Goal: Task Accomplishment & Management: Complete application form

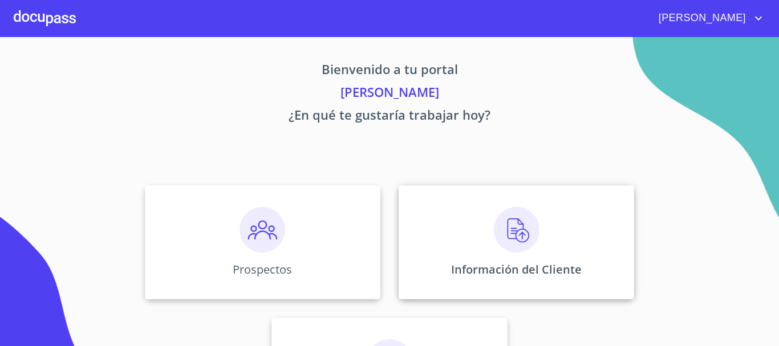
click at [579, 245] on div "Información del Cliente" at bounding box center [515, 242] width 235 height 114
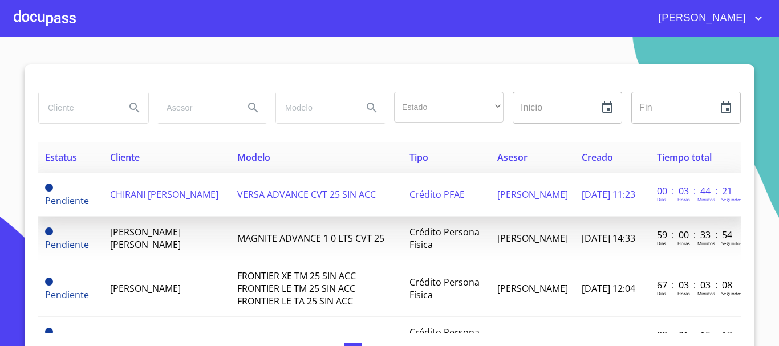
click at [151, 189] on span "CHIRANI [PERSON_NAME]" at bounding box center [164, 194] width 108 height 13
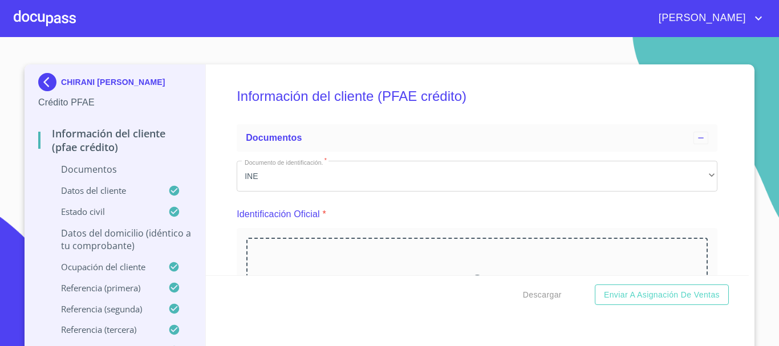
click at [427, 280] on div "Descargar Enviar a Asignación de Ventas" at bounding box center [477, 294] width 543 height 39
click at [439, 257] on div "Arrastra o selecciona el (los) documento(s) para agregar" at bounding box center [476, 296] width 461 height 116
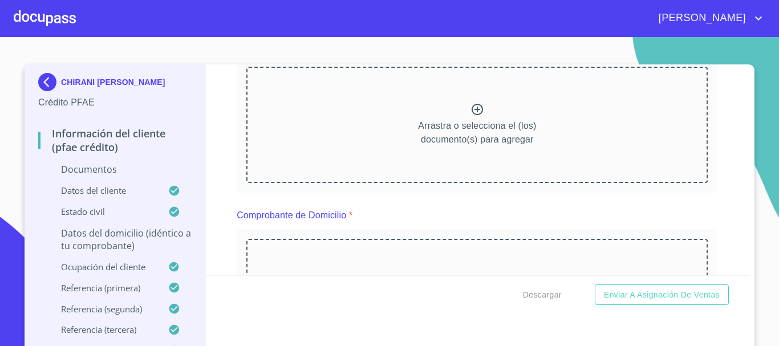
click at [45, 1] on div at bounding box center [45, 18] width 62 height 36
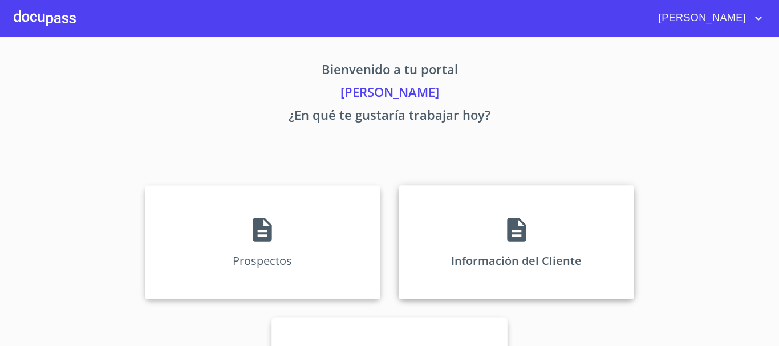
click at [516, 282] on div "Información del Cliente" at bounding box center [515, 242] width 235 height 114
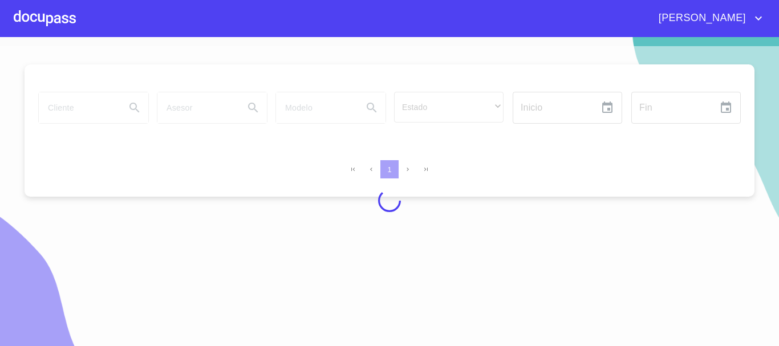
click at [67, 10] on div at bounding box center [45, 18] width 62 height 36
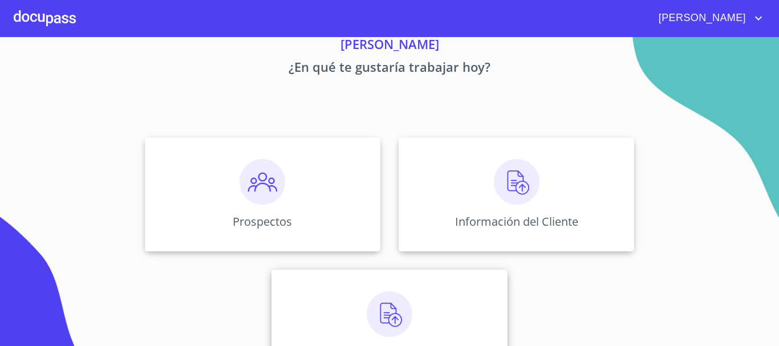
scroll to position [95, 0]
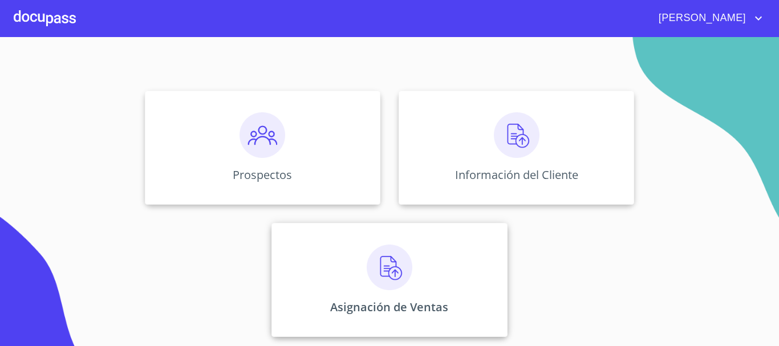
click at [377, 228] on div "Asignación de Ventas" at bounding box center [388, 280] width 235 height 114
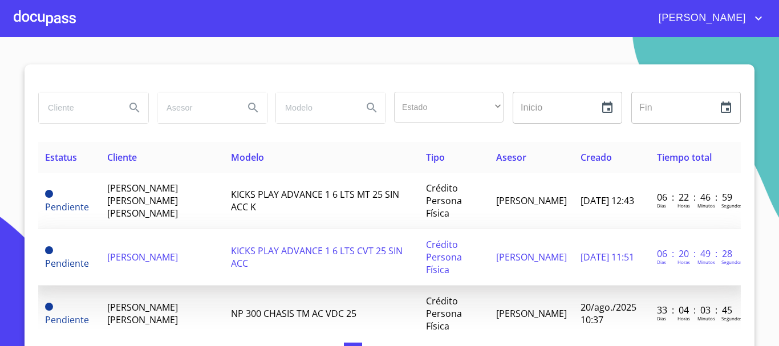
click at [128, 251] on span "[PERSON_NAME]" at bounding box center [142, 257] width 71 height 13
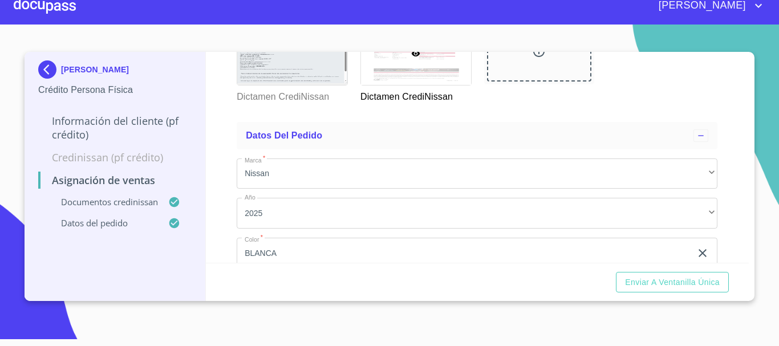
scroll to position [612, 0]
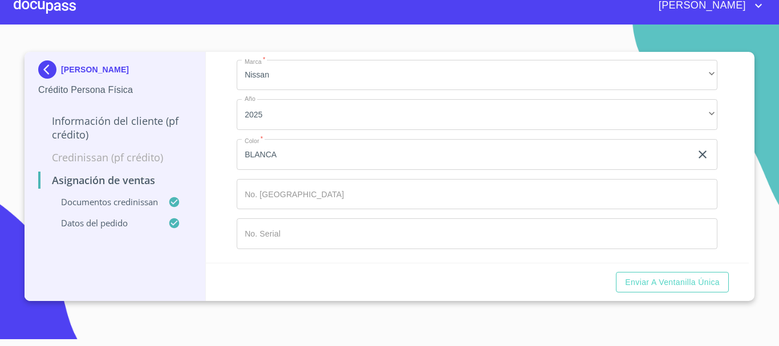
click at [288, 197] on input "Marca   *" at bounding box center [477, 194] width 481 height 31
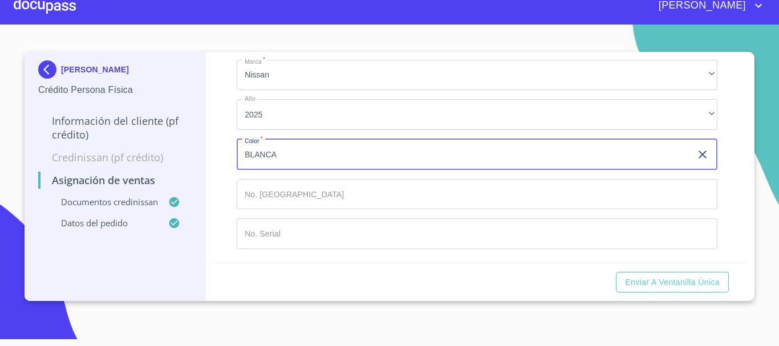
click at [290, 156] on input "BLANCA" at bounding box center [464, 154] width 454 height 31
type input "B"
type input "GRIS [GEOGRAPHIC_DATA]"
click at [300, 201] on input "Marca   *" at bounding box center [477, 194] width 481 height 31
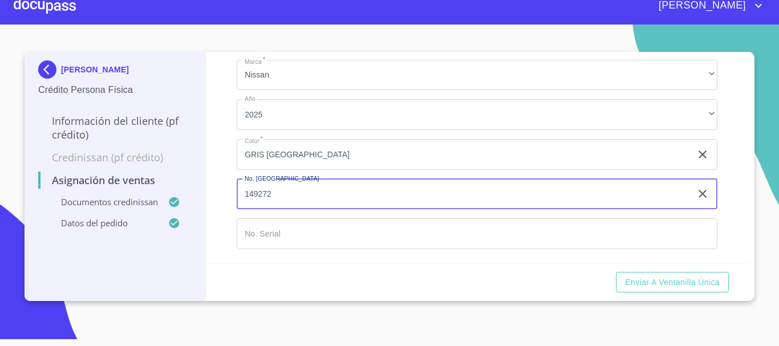
type input "149272"
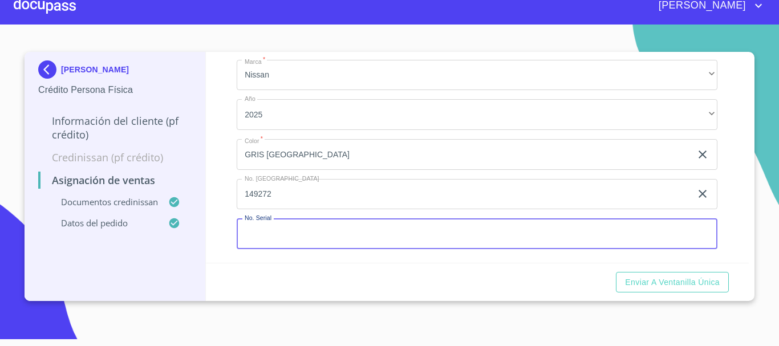
click at [316, 238] on input "Marca   *" at bounding box center [477, 233] width 481 height 31
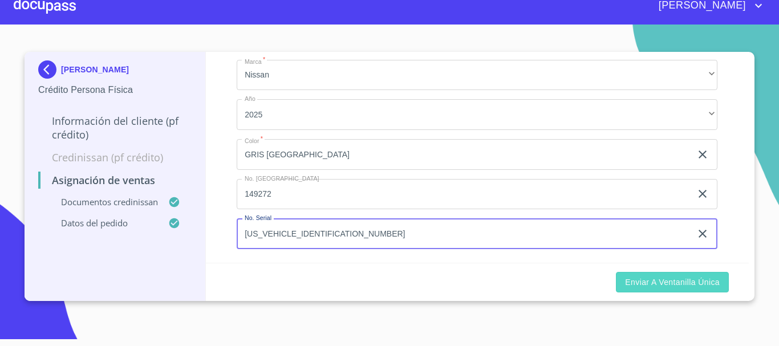
type input "[US_VEHICLE_IDENTIFICATION_NUMBER]"
click at [689, 288] on span "Enviar a Ventanilla única" at bounding box center [672, 282] width 95 height 14
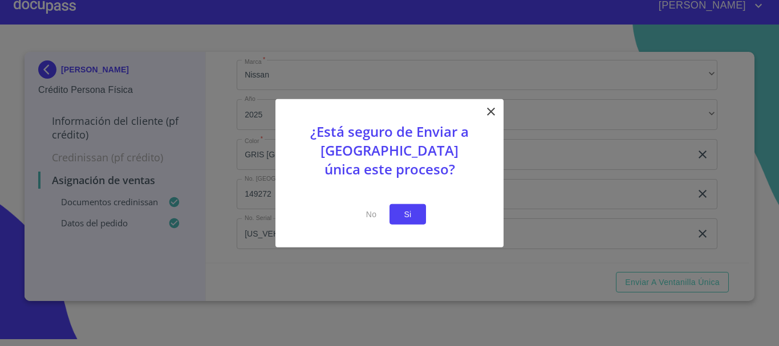
click at [397, 216] on button "Si" at bounding box center [407, 214] width 36 height 21
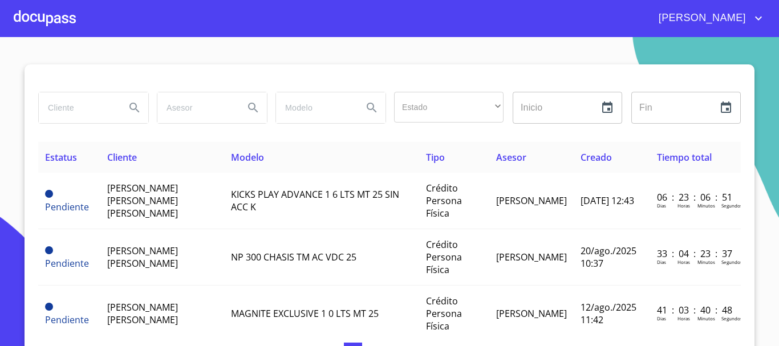
click at [27, 15] on div at bounding box center [45, 18] width 62 height 36
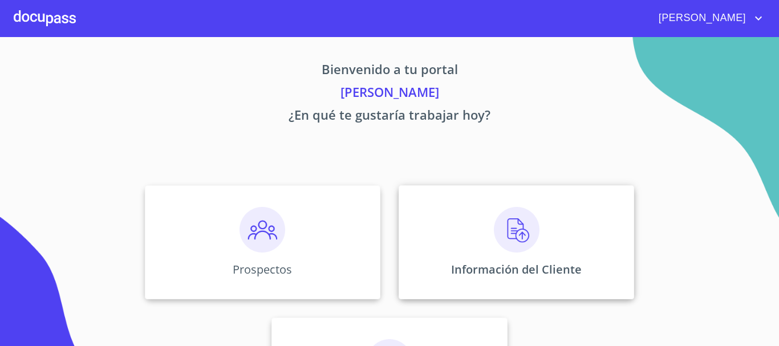
click at [497, 224] on img at bounding box center [517, 230] width 46 height 46
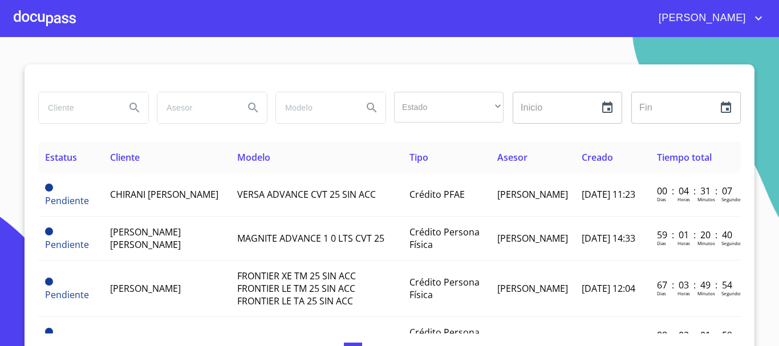
click at [93, 94] on input "search" at bounding box center [78, 107] width 78 height 31
type input "ELBA"
click at [131, 107] on icon "Search" at bounding box center [135, 108] width 14 height 14
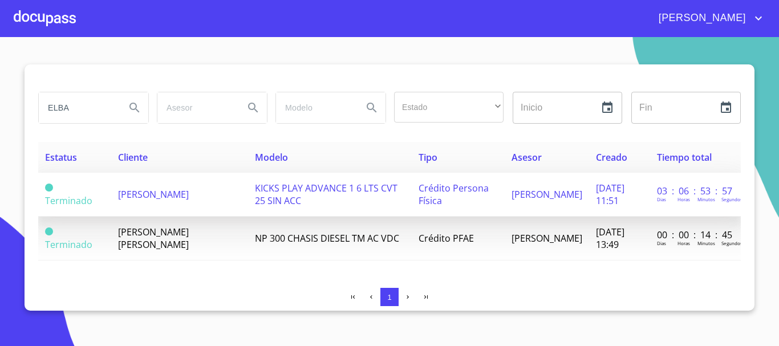
click at [161, 196] on td "[PERSON_NAME]" at bounding box center [179, 195] width 137 height 44
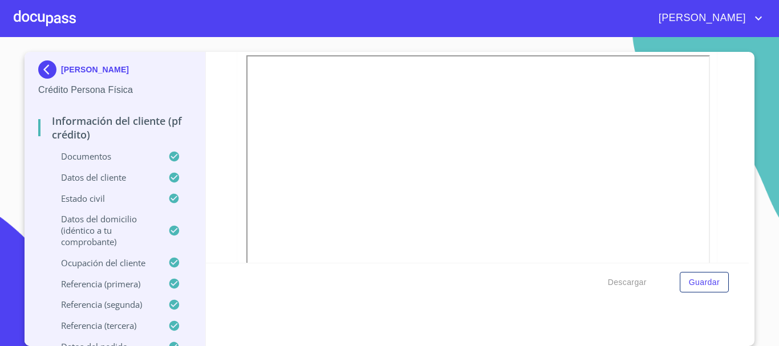
scroll to position [2451, 0]
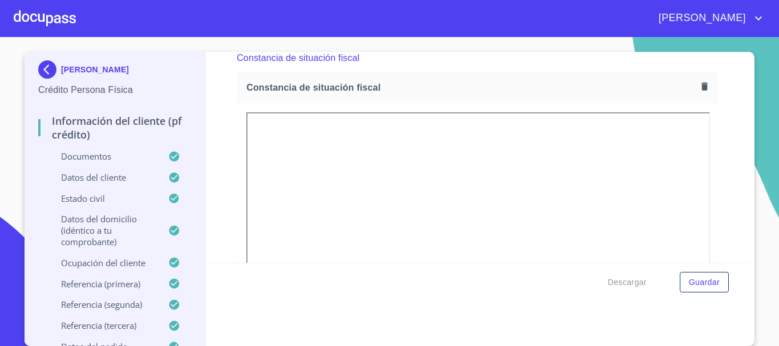
click at [699, 92] on icon "button" at bounding box center [704, 86] width 11 height 11
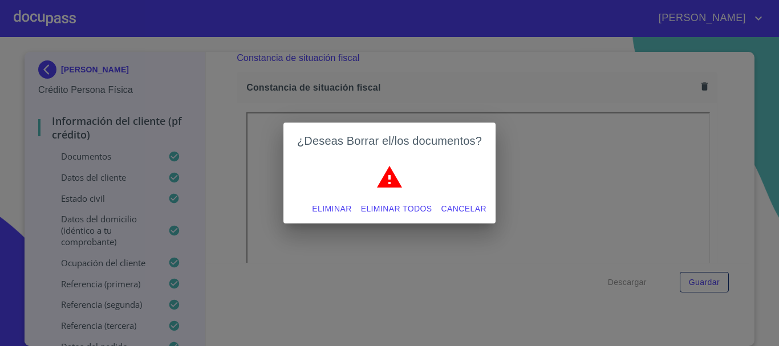
click at [391, 212] on span "Eliminar todos" at bounding box center [396, 209] width 71 height 14
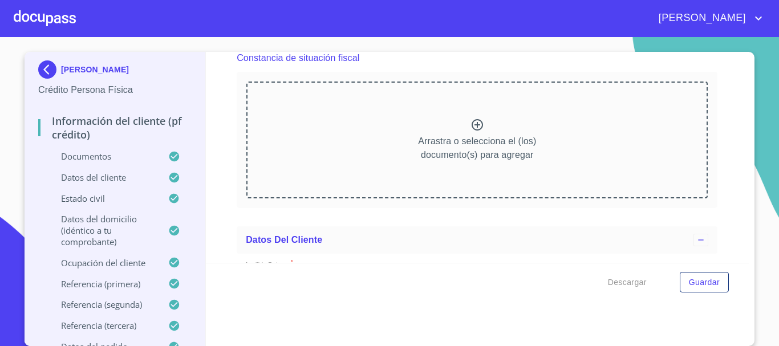
click at [479, 162] on p "Arrastra o selecciona el (los) documento(s) para agregar" at bounding box center [477, 148] width 118 height 27
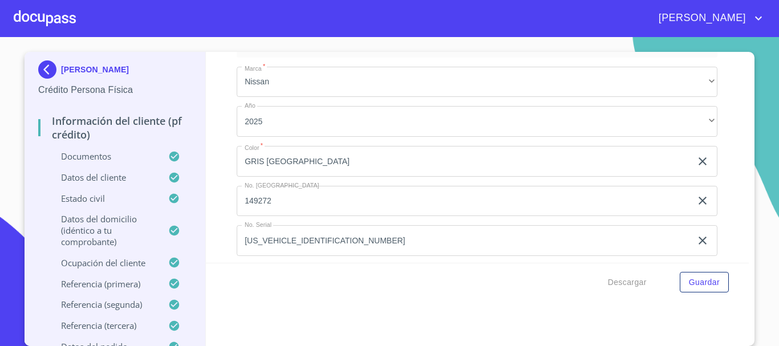
scroll to position [6006, 0]
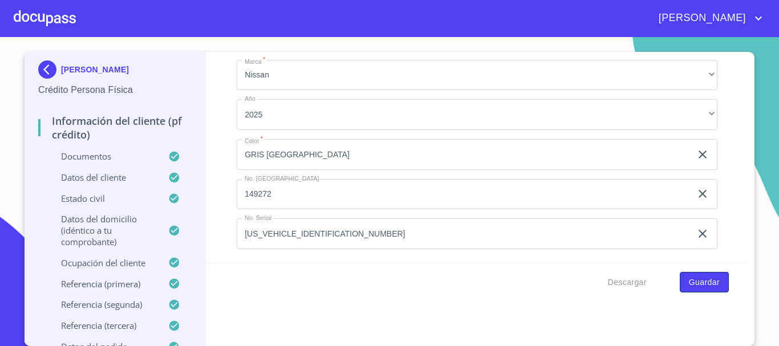
click at [703, 284] on span "Guardar" at bounding box center [704, 282] width 31 height 14
